Goal: Check status: Check status

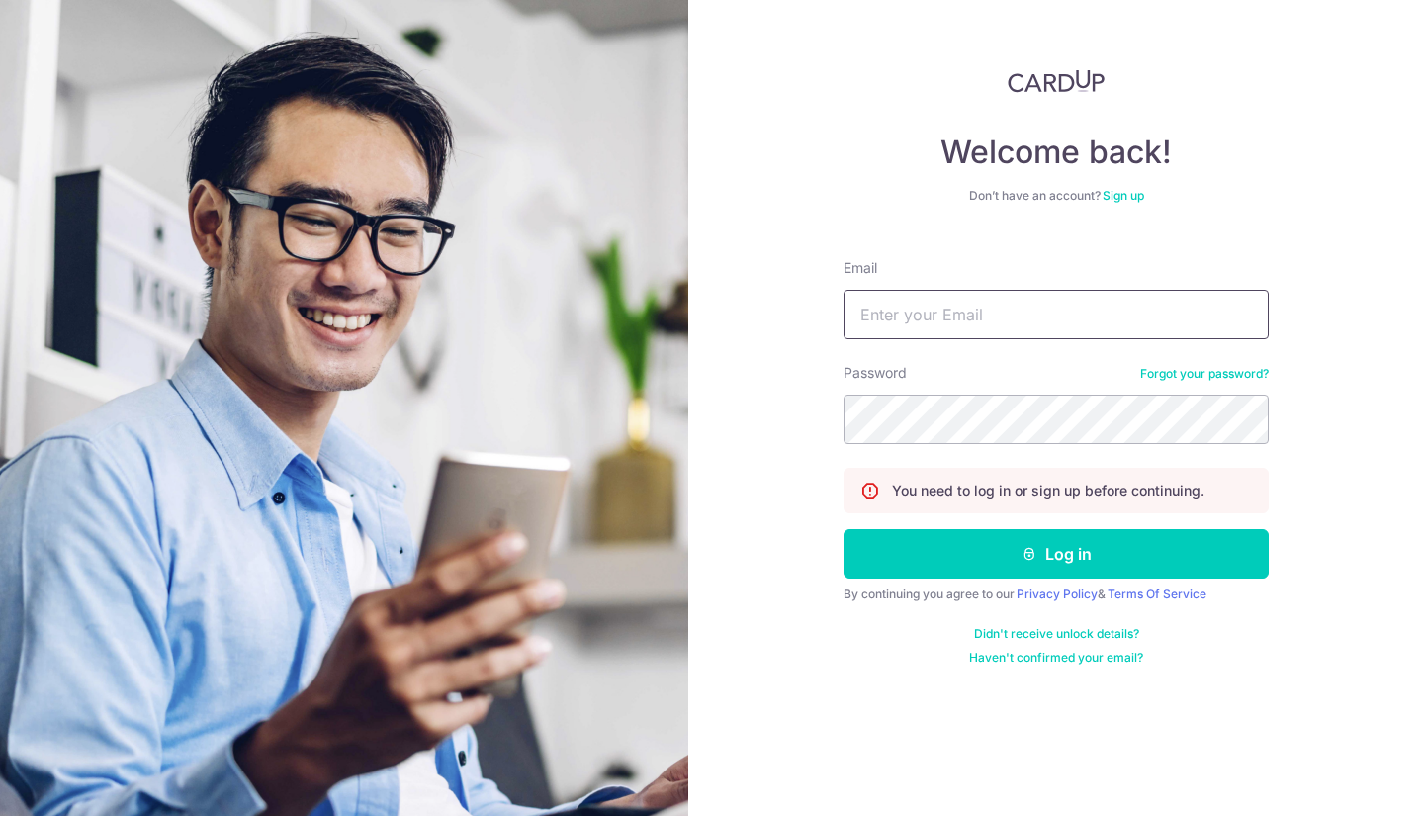
click at [885, 309] on input "Email" at bounding box center [1055, 314] width 425 height 49
type input "[EMAIL_ADDRESS][DOMAIN_NAME]"
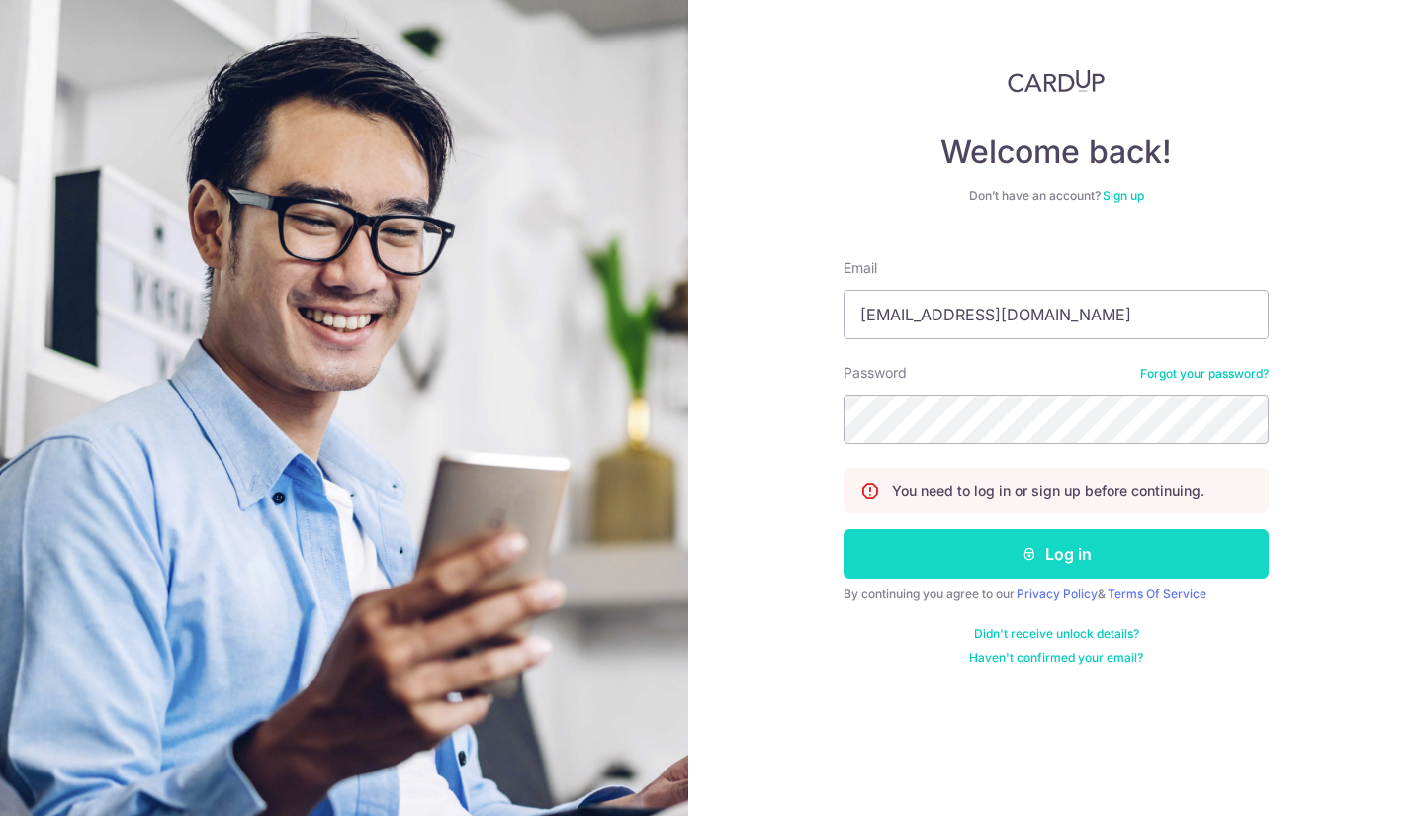
click at [960, 566] on button "Log in" at bounding box center [1055, 553] width 425 height 49
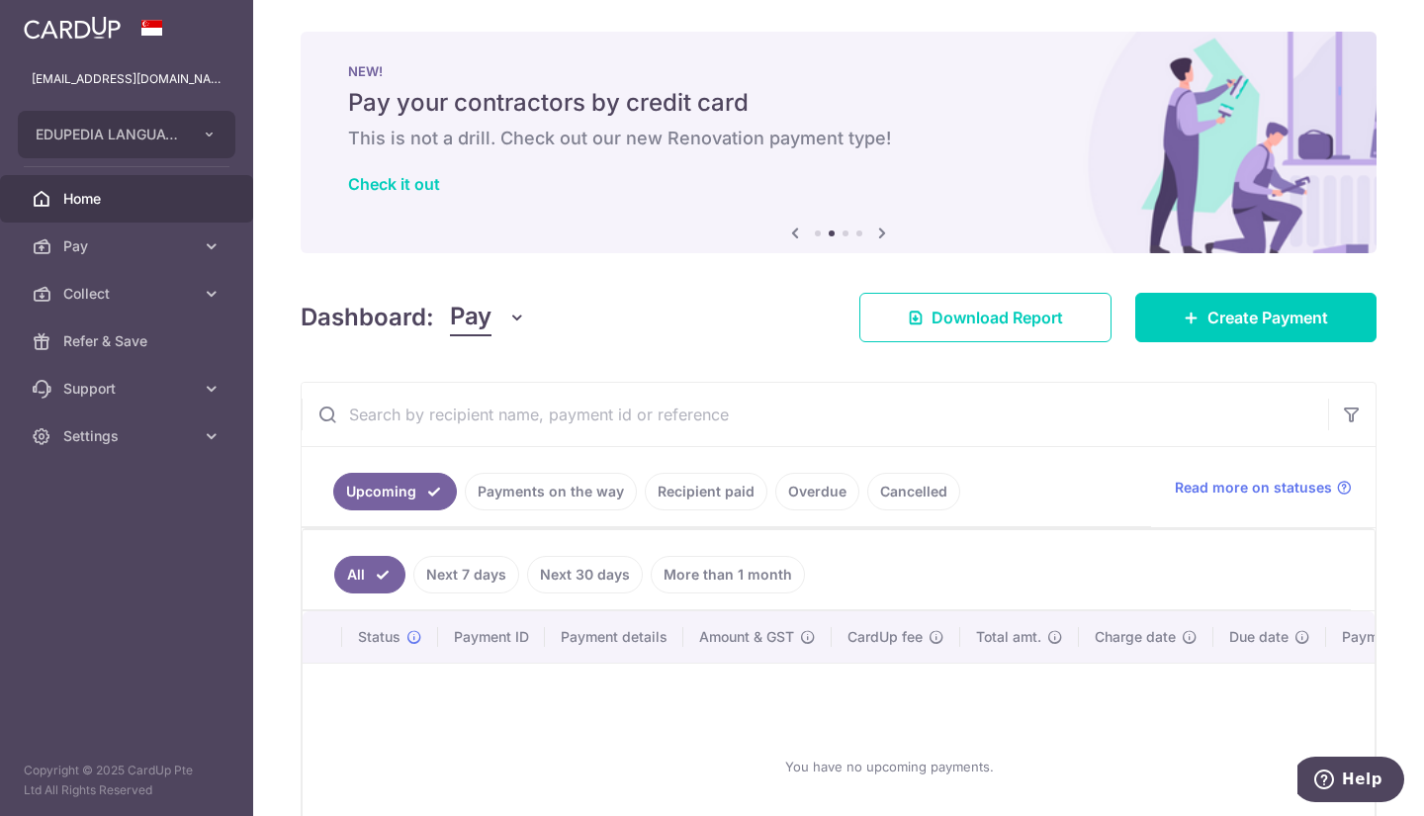
click at [736, 497] on link "Recipient paid" at bounding box center [706, 492] width 123 height 38
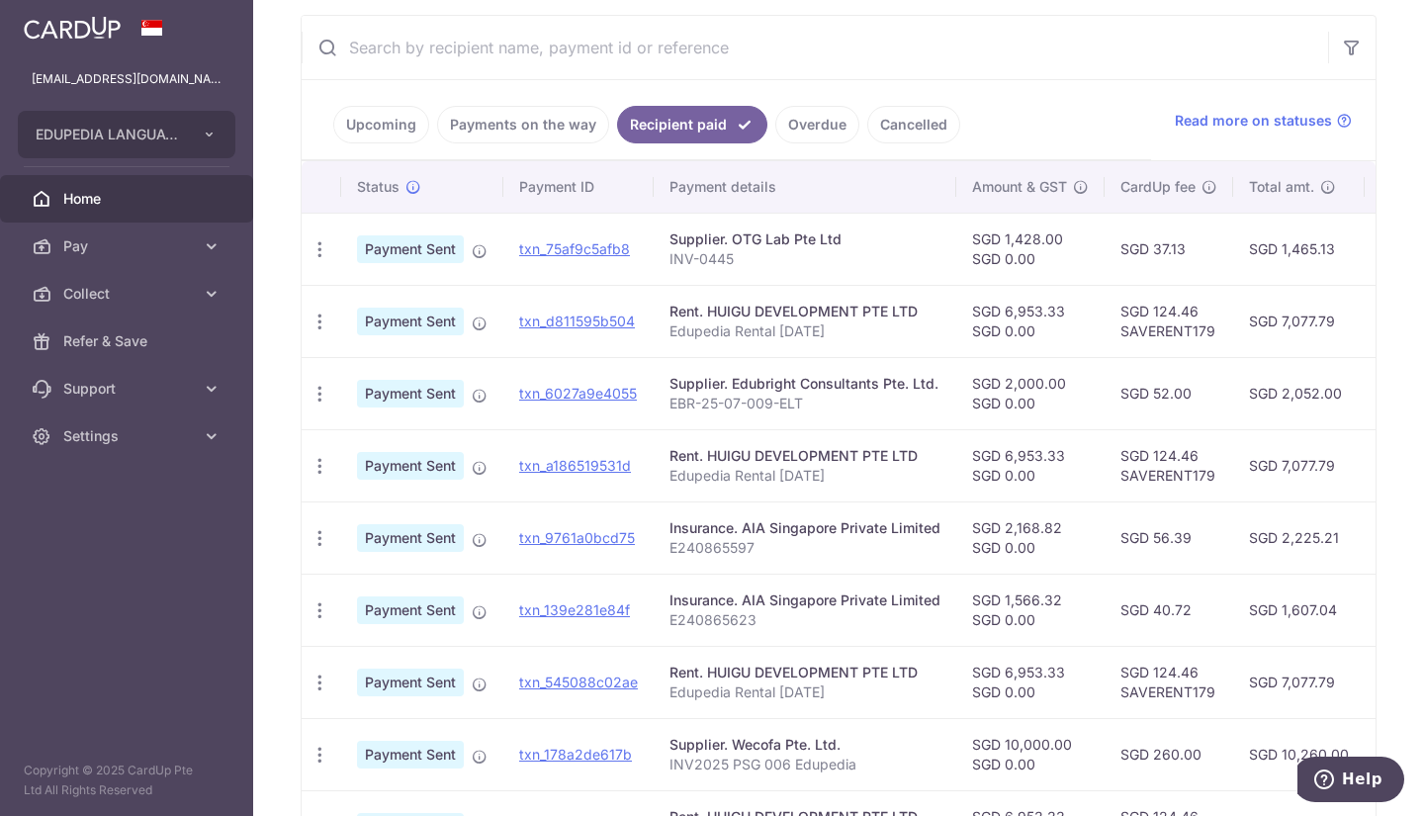
scroll to position [368, 0]
